Goal: Information Seeking & Learning: Understand process/instructions

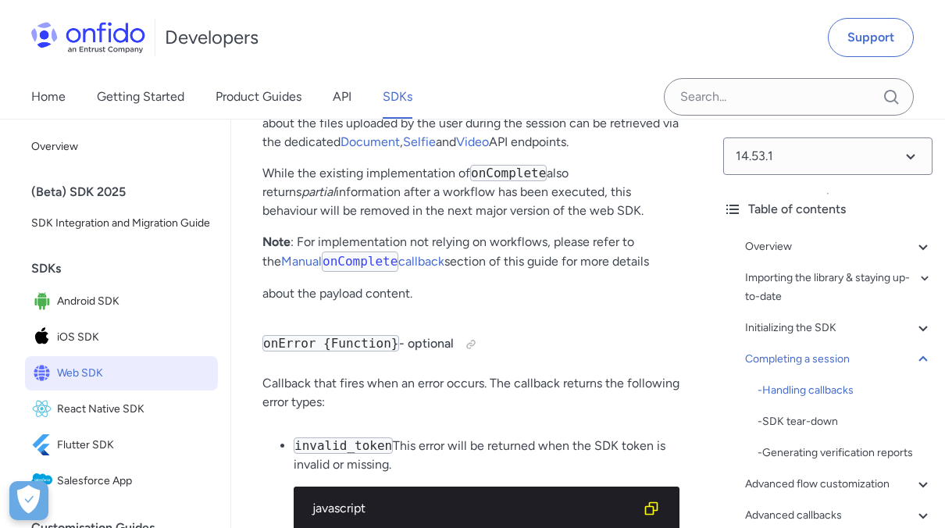
drag, startPoint x: 563, startPoint y: 427, endPoint x: 573, endPoint y: 425, distance: 10.4
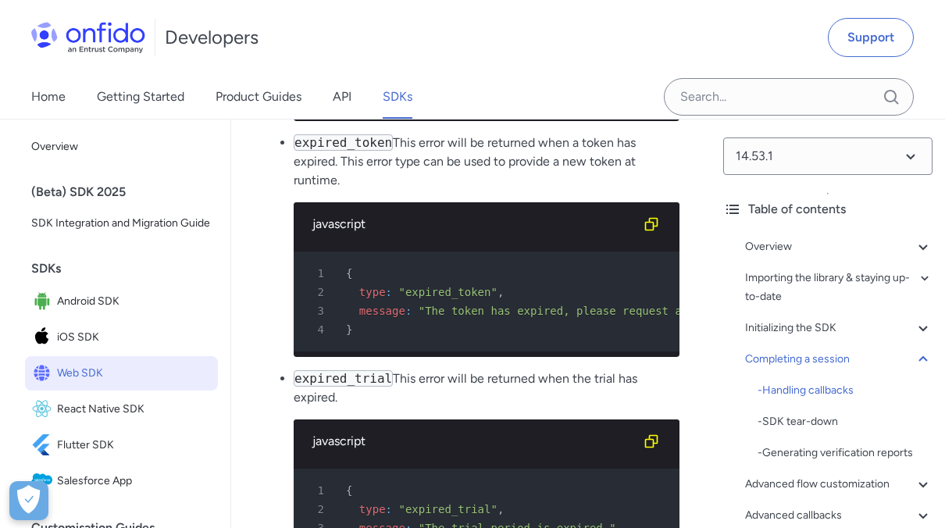
scroll to position [17825, 0]
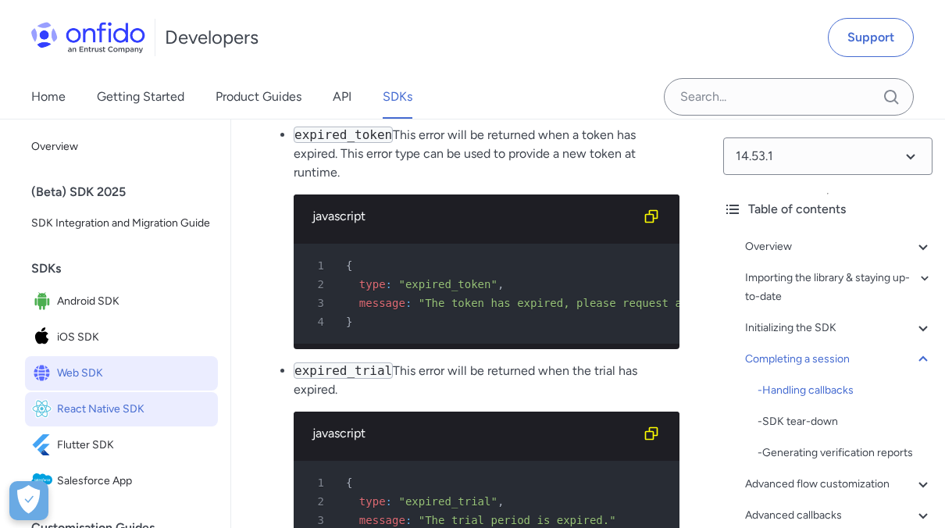
click at [132, 420] on span "React Native SDK" at bounding box center [134, 409] width 155 height 22
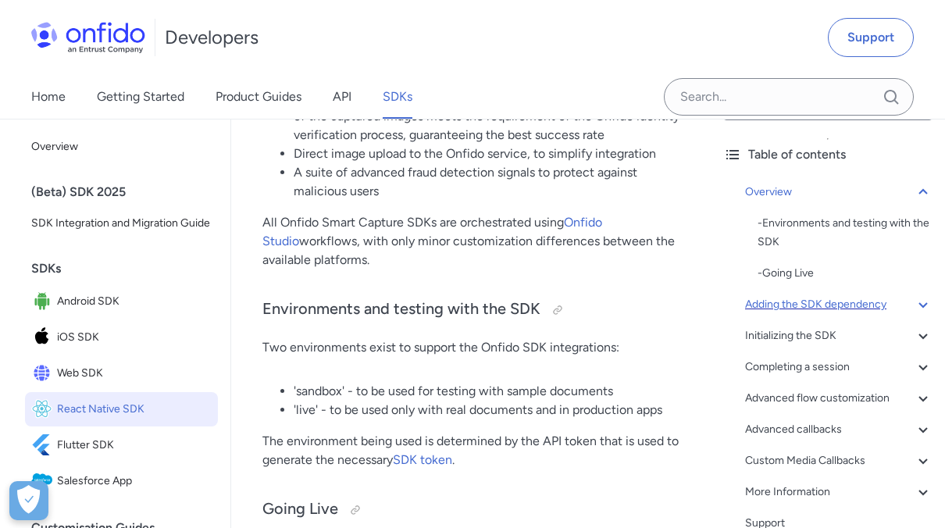
scroll to position [55, 0]
click at [816, 359] on div "Completing a session" at bounding box center [839, 366] width 188 height 19
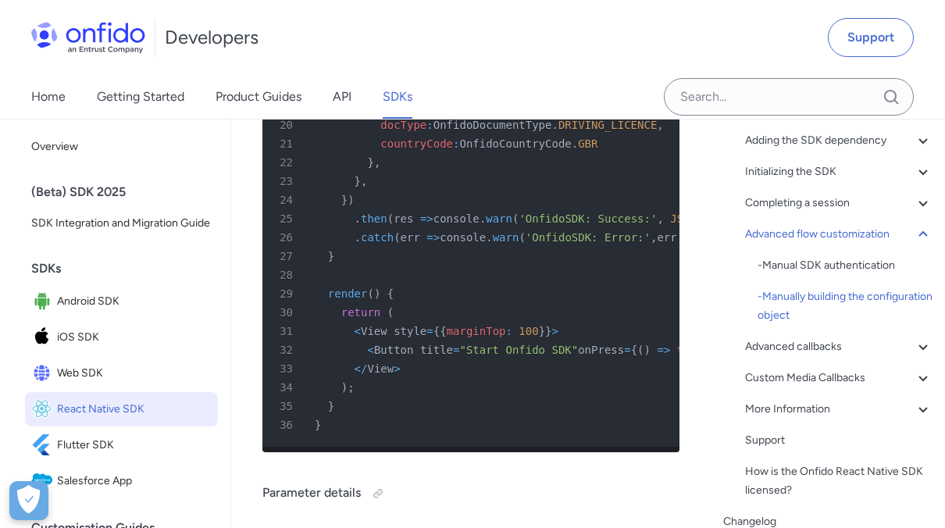
scroll to position [140, 0]
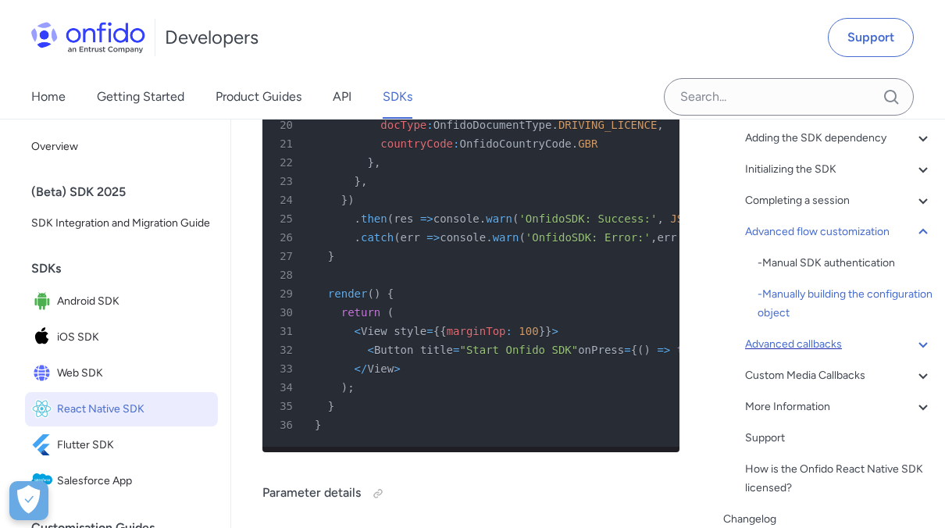
click at [780, 348] on div "Advanced callbacks" at bounding box center [839, 344] width 188 height 19
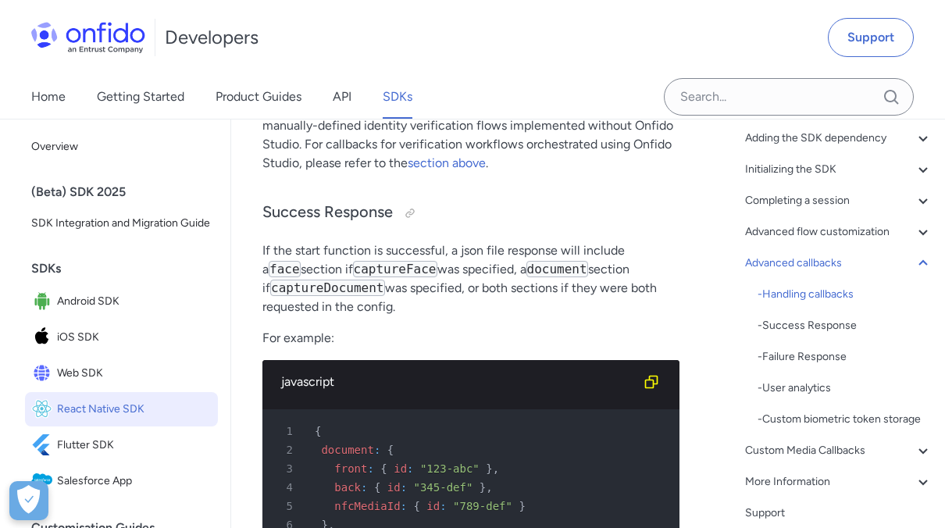
scroll to position [16857, 0]
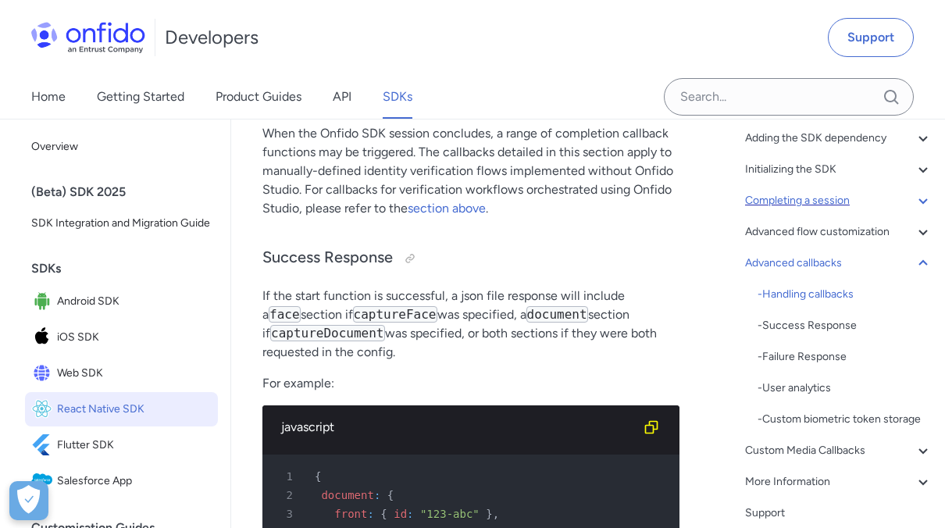
click at [779, 192] on div "Completing a session" at bounding box center [839, 200] width 188 height 19
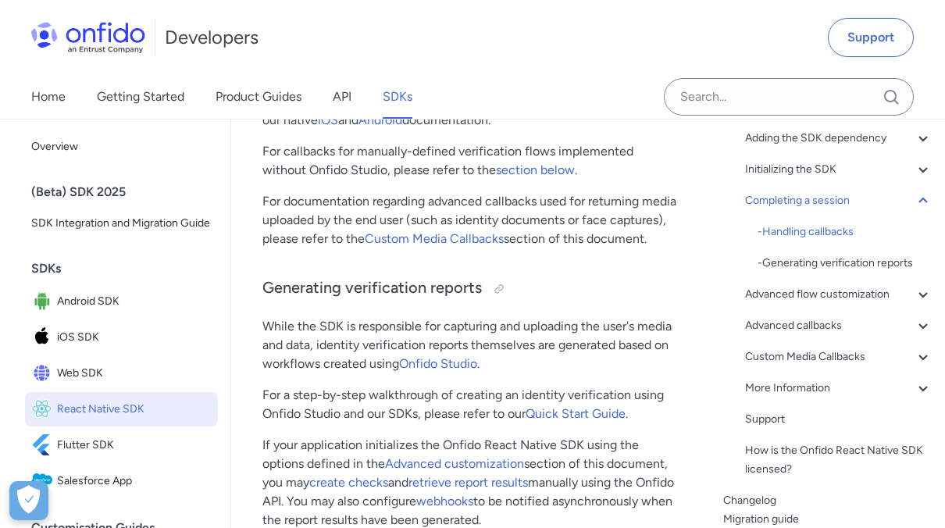
scroll to position [12509, 0]
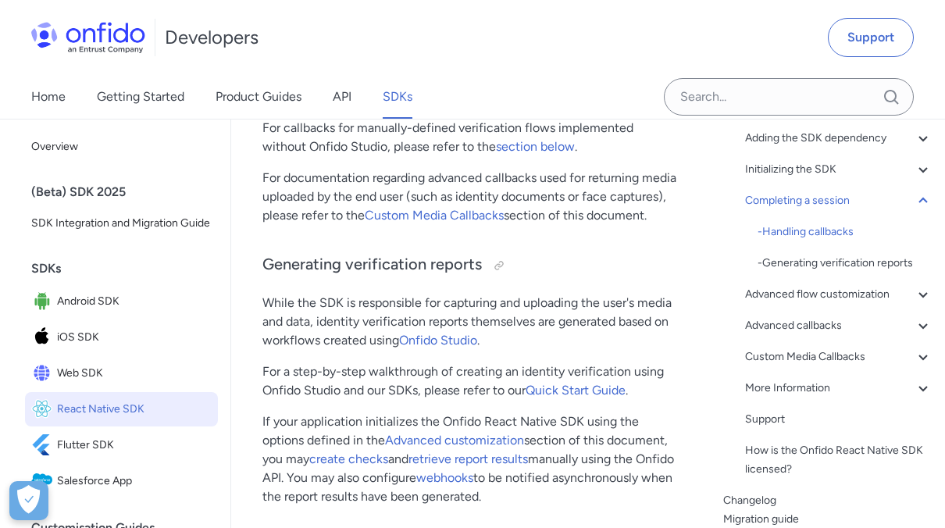
click at [327, 104] on link "iOS" at bounding box center [328, 96] width 20 height 15
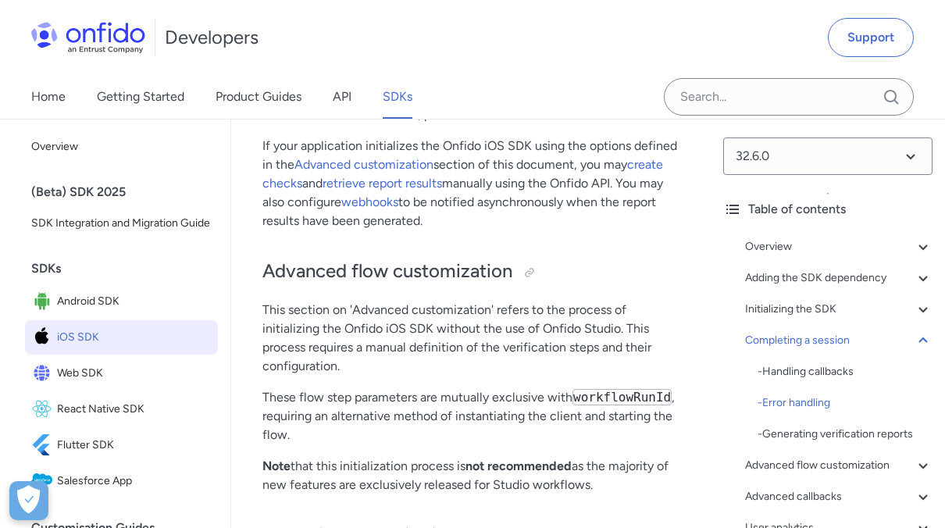
scroll to position [14907, 0]
